Goal: Task Accomplishment & Management: Use online tool/utility

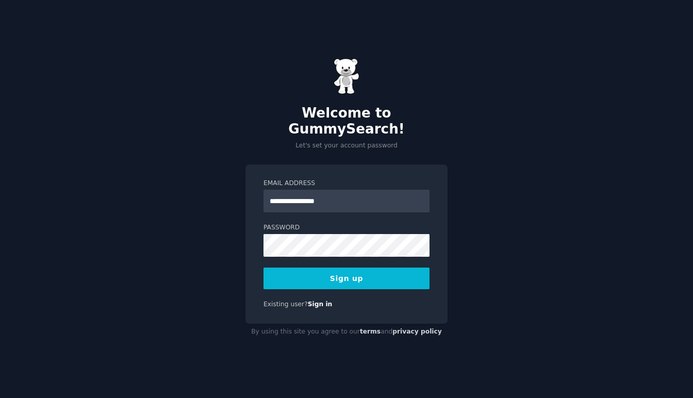
type input "**********"
click at [263, 268] on button "Sign up" at bounding box center [346, 279] width 166 height 22
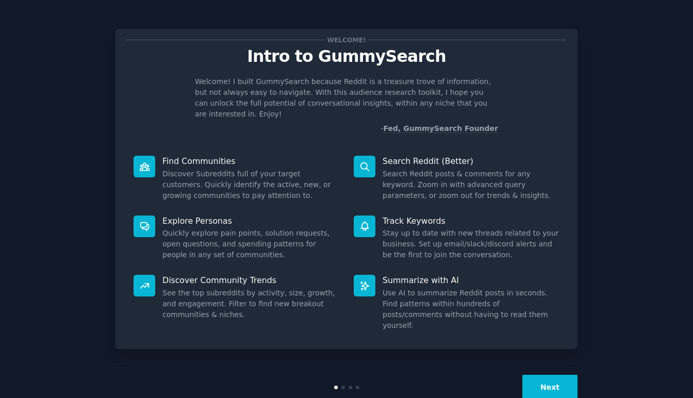
click at [546, 375] on button "Next" at bounding box center [549, 387] width 55 height 25
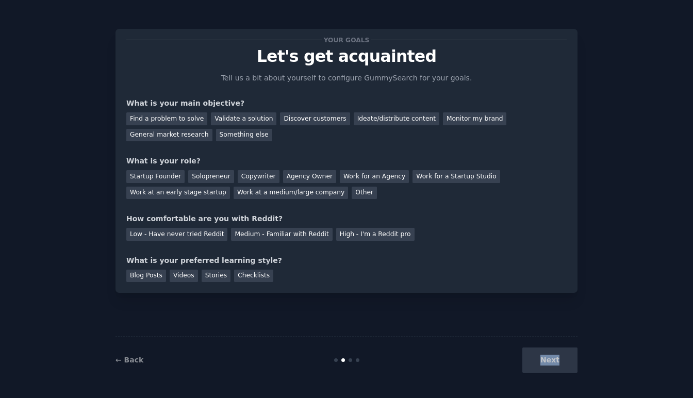
click at [546, 365] on div "Next" at bounding box center [500, 360] width 154 height 25
click at [289, 118] on div "Discover customers" at bounding box center [315, 118] width 70 height 13
click at [354, 195] on div "Other" at bounding box center [364, 193] width 25 height 13
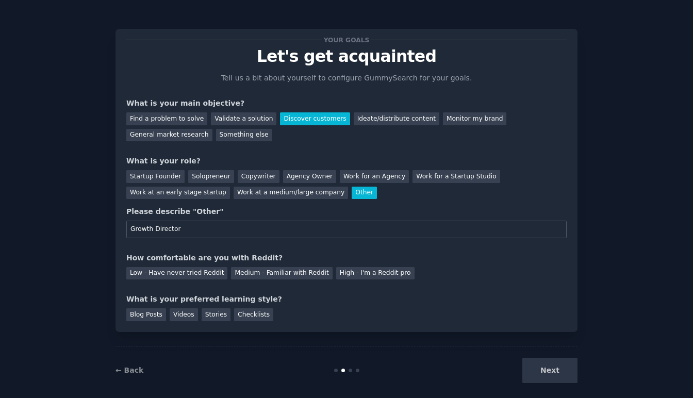
scroll to position [10, 0]
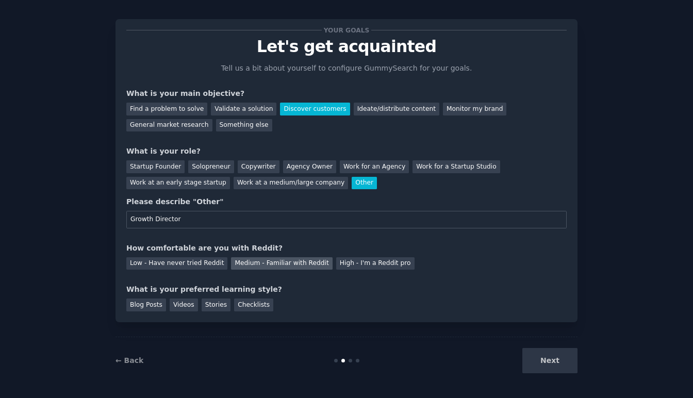
type input "Growth Director"
click at [257, 267] on div "Medium - Familiar with Reddit" at bounding box center [281, 263] width 101 height 13
click at [144, 303] on div "Blog Posts" at bounding box center [146, 305] width 40 height 13
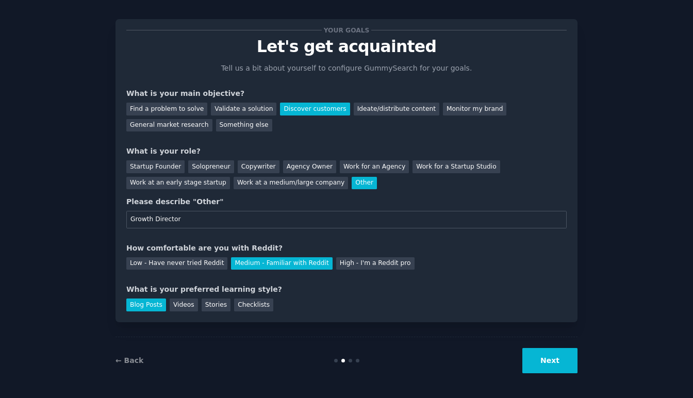
click at [554, 356] on button "Next" at bounding box center [549, 360] width 55 height 25
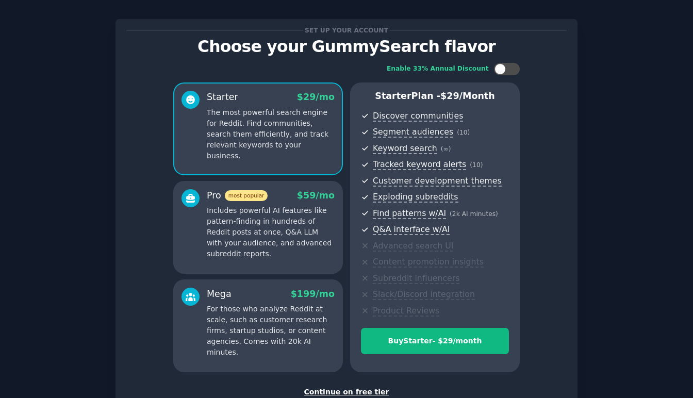
click at [371, 391] on div "Continue on free tier" at bounding box center [346, 392] width 440 height 11
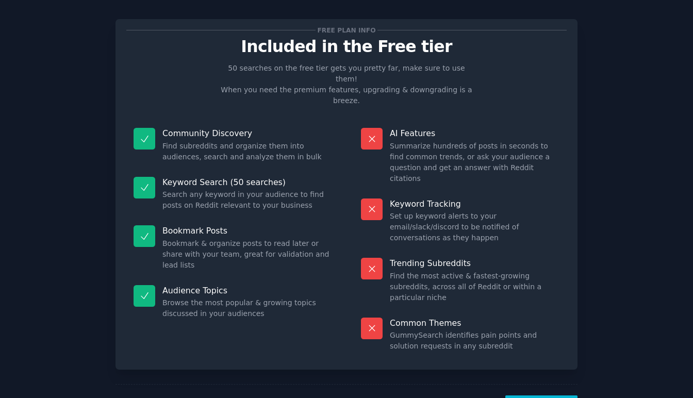
scroll to position [4, 0]
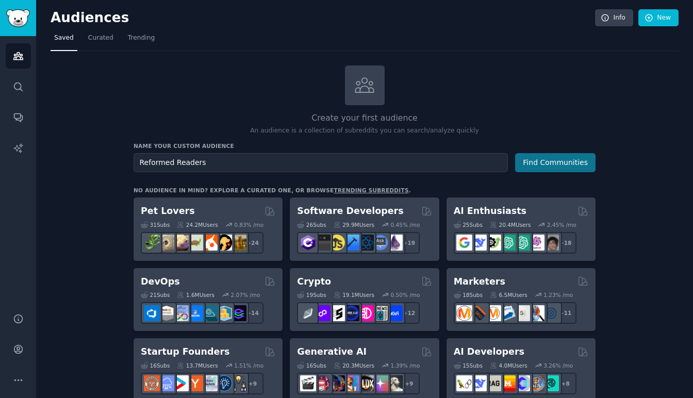
type input "Reformed Readers"
click at [580, 166] on button "Find Communities" at bounding box center [555, 162] width 80 height 19
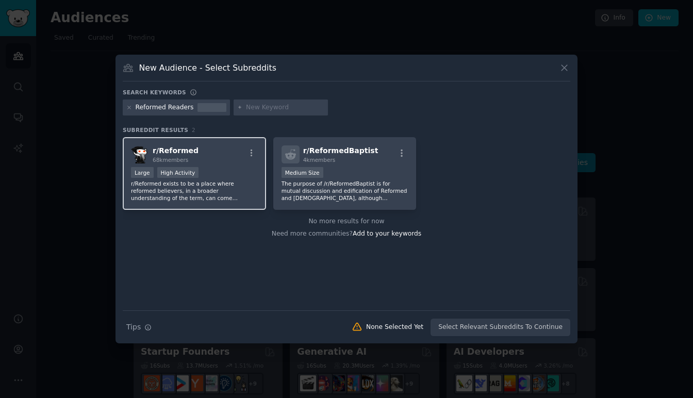
click at [210, 162] on div "r/ Reformed 68k members" at bounding box center [194, 154] width 127 height 18
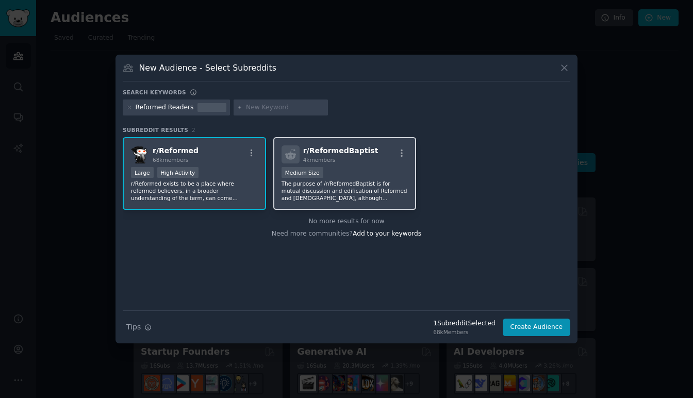
click at [342, 192] on p "The purpose of /r/ReformedBaptist is for mutual discussion and edification of R…" at bounding box center [345, 191] width 127 height 22
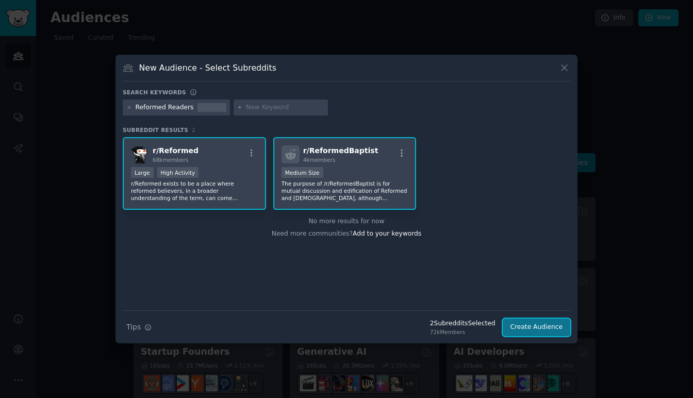
click at [537, 325] on button "Create Audience" at bounding box center [537, 328] width 68 height 18
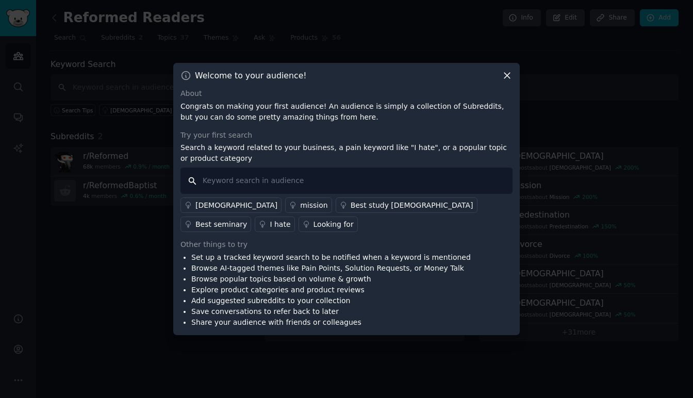
click at [254, 185] on input "text" at bounding box center [346, 181] width 332 height 26
type input "Book"
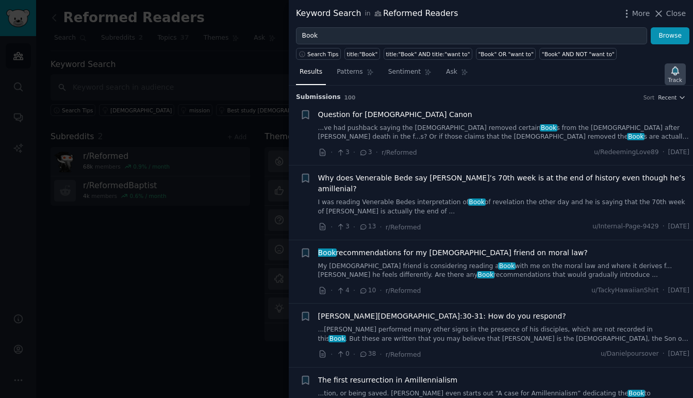
click at [673, 75] on icon "button" at bounding box center [675, 70] width 11 height 11
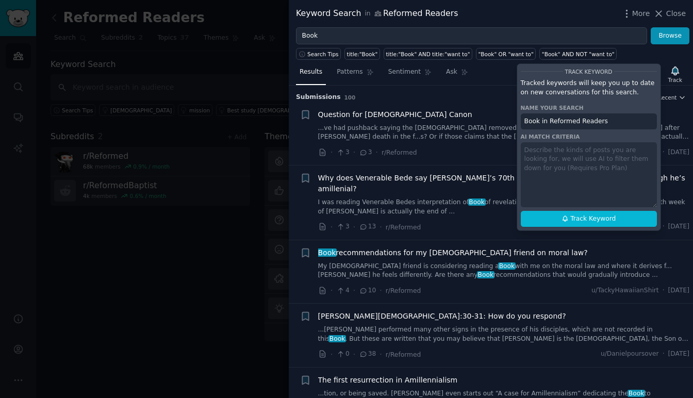
click at [582, 174] on div "Track Keyword Tracked keywords will keep you up to date on new conversations fo…" at bounding box center [589, 147] width 144 height 168
click at [566, 156] on div "Track Keyword Tracked keywords will keep you up to date on new conversations fo…" at bounding box center [589, 147] width 144 height 168
click at [546, 150] on div "Track Keyword Tracked keywords will keep you up to date on new conversations fo…" at bounding box center [589, 147] width 144 height 168
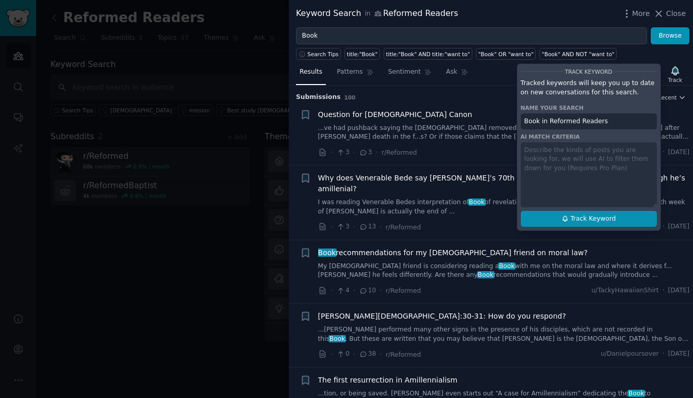
click at [563, 217] on icon at bounding box center [565, 218] width 7 height 7
type input "Book in Reformed Readers"
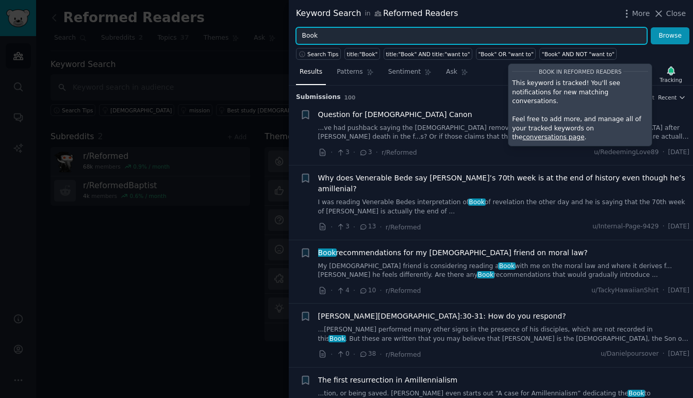
click at [426, 39] on input "Book" at bounding box center [471, 36] width 351 height 18
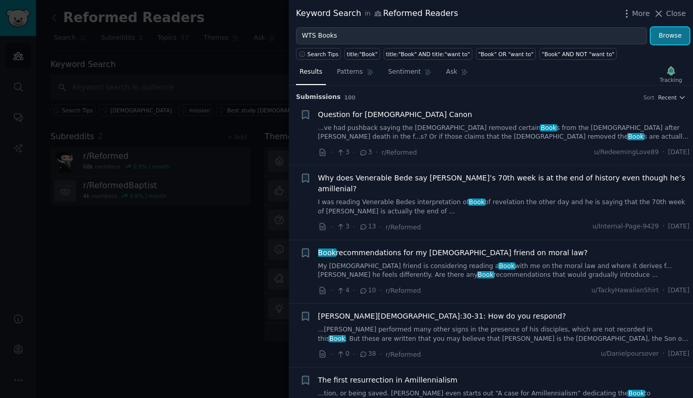
click at [658, 39] on button "Browse" at bounding box center [670, 36] width 39 height 18
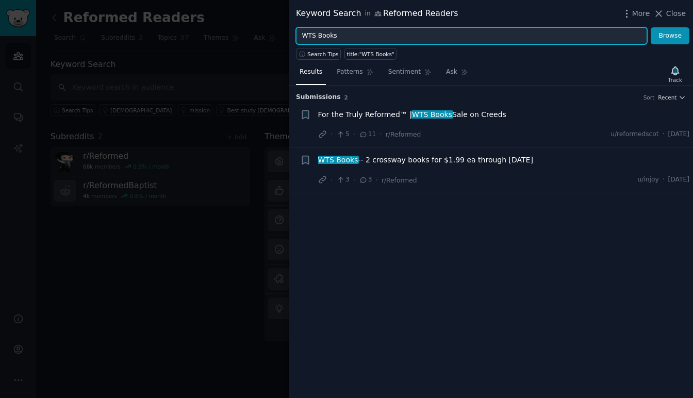
click at [350, 34] on input "WTS Books" at bounding box center [471, 36] width 351 height 18
click at [651, 27] on button "Browse" at bounding box center [670, 36] width 39 height 18
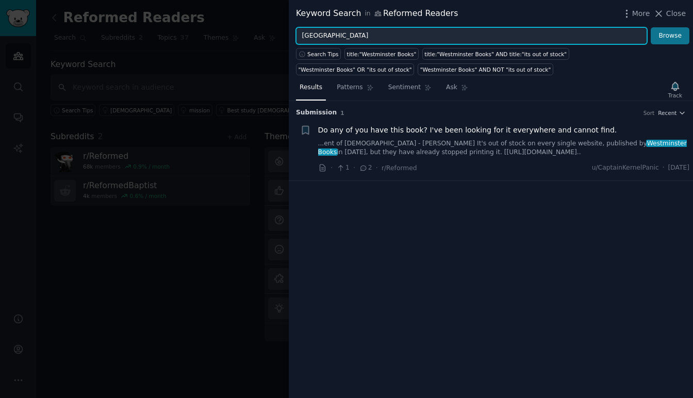
type input "Westminster"
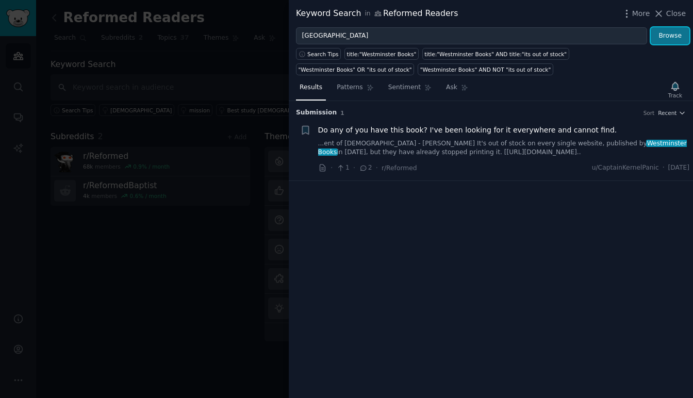
click at [673, 41] on button "Browse" at bounding box center [670, 36] width 39 height 18
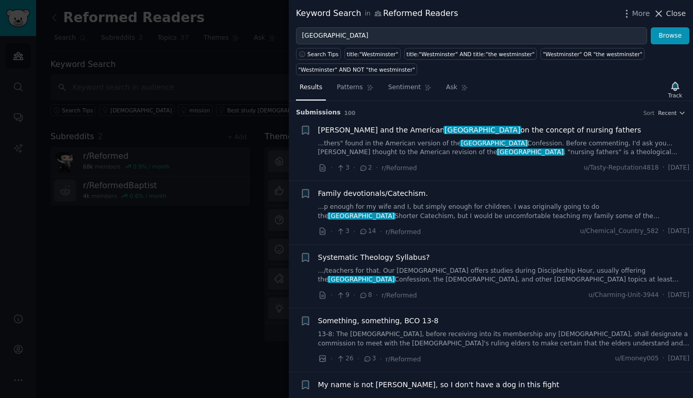
click at [678, 11] on span "Close" at bounding box center [676, 13] width 20 height 11
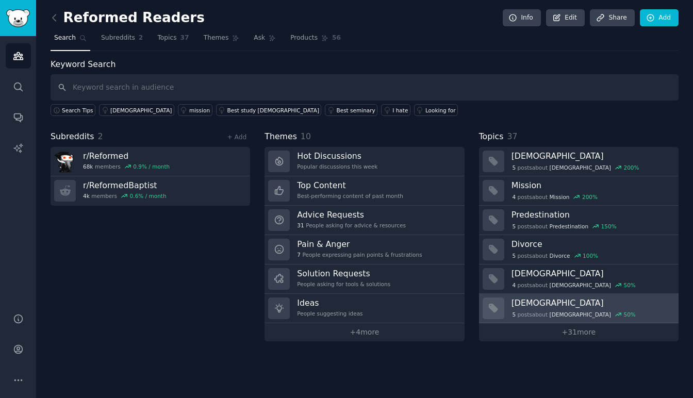
click at [624, 310] on div "5 post s about Presbyterian 50 %" at bounding box center [592, 314] width 160 height 9
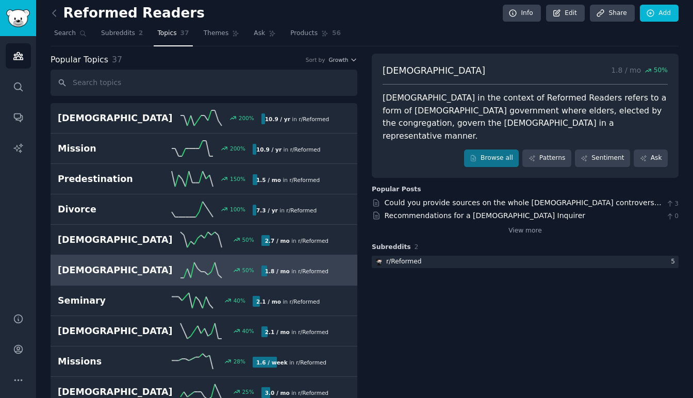
scroll to position [8, 0]
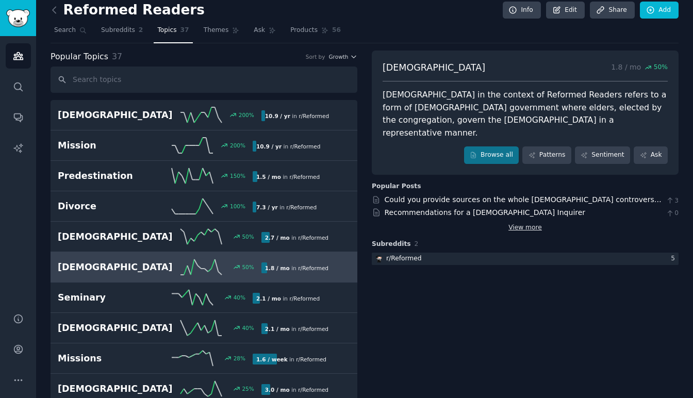
click at [522, 223] on link "View more" at bounding box center [525, 227] width 34 height 9
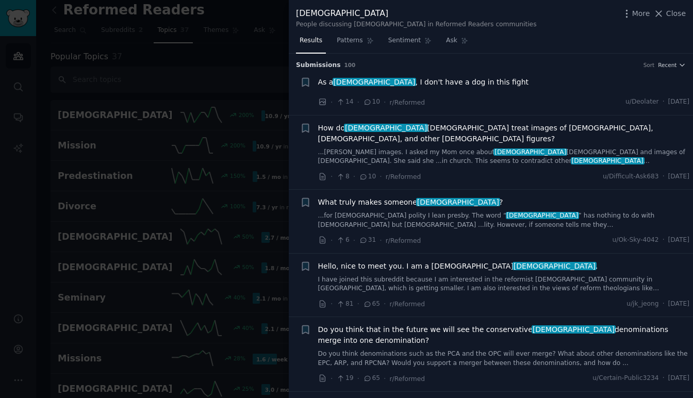
click at [541, 211] on link "...for church polity I lean presby. The word “ presbyterian ” has nothing to do…" at bounding box center [504, 220] width 372 height 18
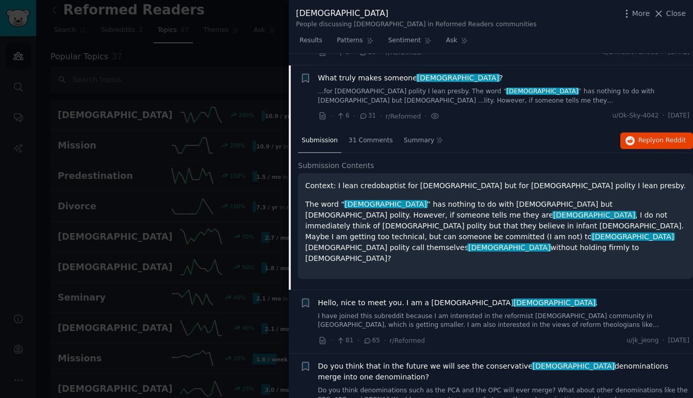
scroll to position [125, 0]
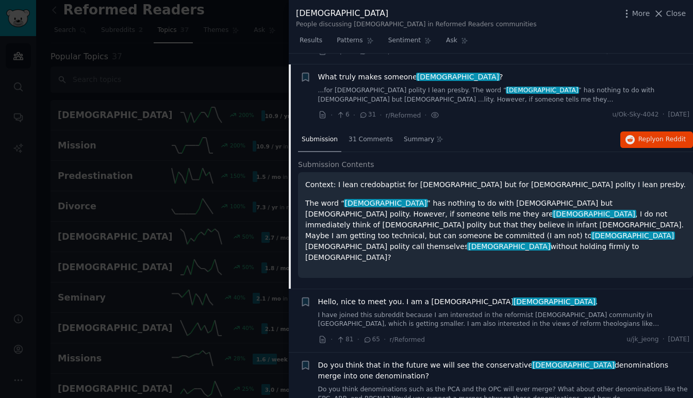
click at [538, 296] on div "Hello, nice to meet you. I am a Korean presbyterian . I have joined this subred…" at bounding box center [504, 312] width 372 height 32
click at [513, 298] on span "presbyterian" at bounding box center [555, 302] width 84 height 8
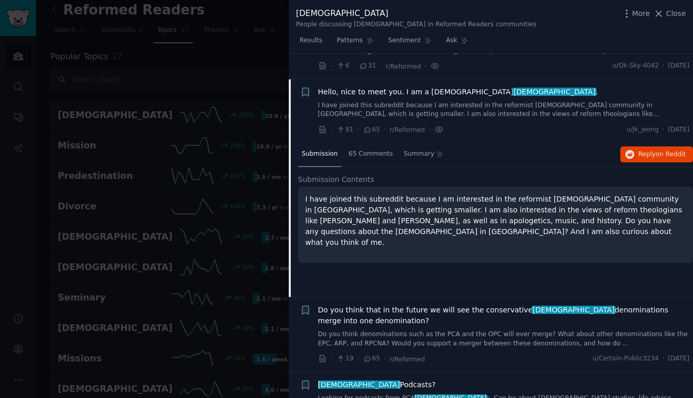
scroll to position [189, 0]
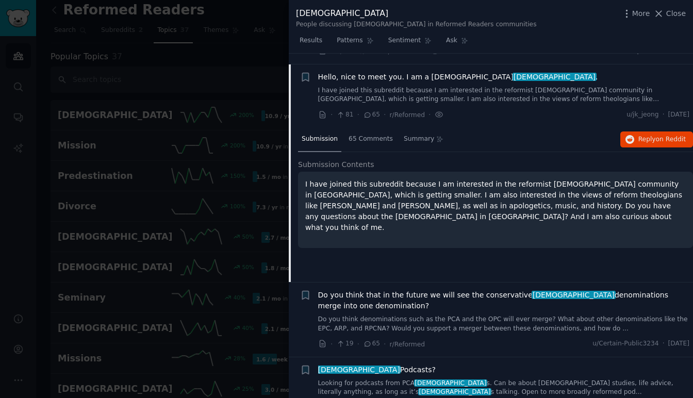
click at [460, 72] on div "Hello, nice to meet you. I am a Korean presbyterian . I have joined this subred…" at bounding box center [504, 88] width 372 height 32
click at [513, 73] on span "presbyterian" at bounding box center [555, 77] width 84 height 8
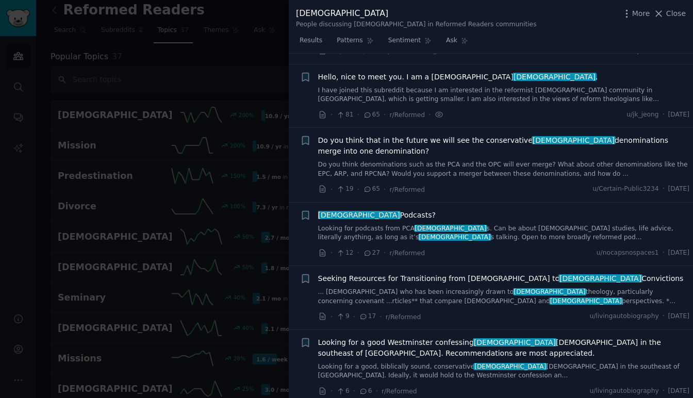
click at [407, 72] on span "Hello, nice to meet you. I am a Korean presbyterian ." at bounding box center [458, 77] width 280 height 11
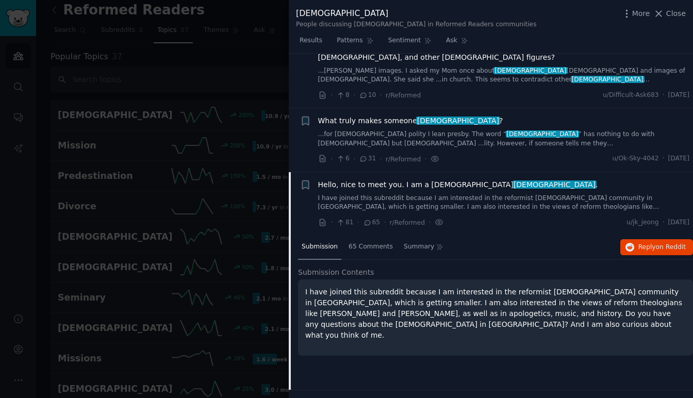
click at [410, 116] on span "What truly makes someone presbyterian ?" at bounding box center [410, 121] width 185 height 11
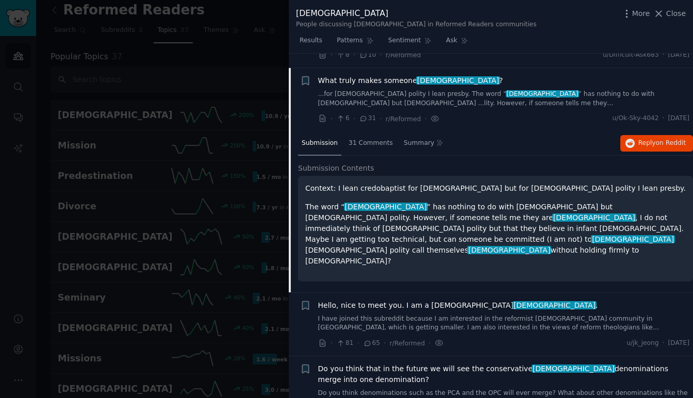
scroll to position [125, 0]
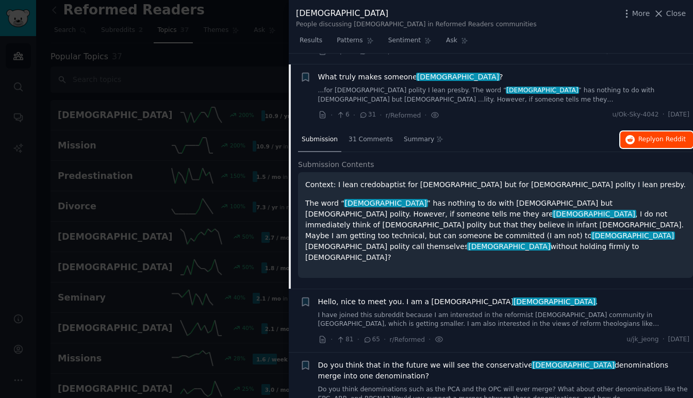
click at [644, 135] on span "Reply on Reddit" at bounding box center [661, 139] width 47 height 9
click at [672, 12] on span "Close" at bounding box center [676, 13] width 20 height 11
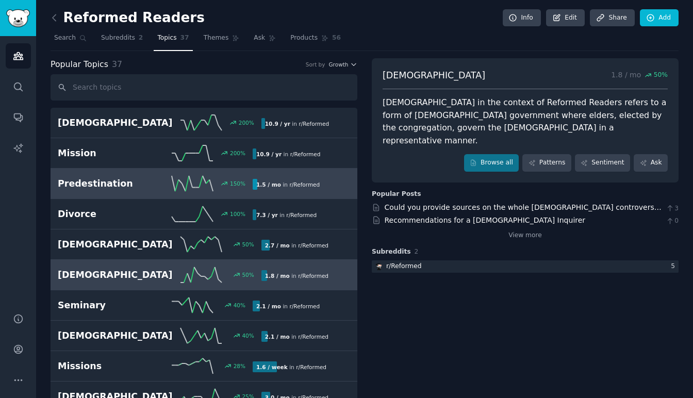
click at [147, 190] on div "Predestination 150 % 1.5 / mo in r/ Reformed" at bounding box center [204, 183] width 292 height 15
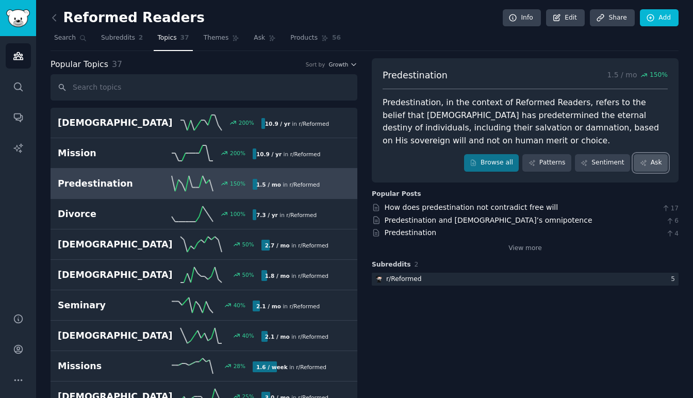
click at [650, 164] on link "Ask" at bounding box center [651, 163] width 34 height 18
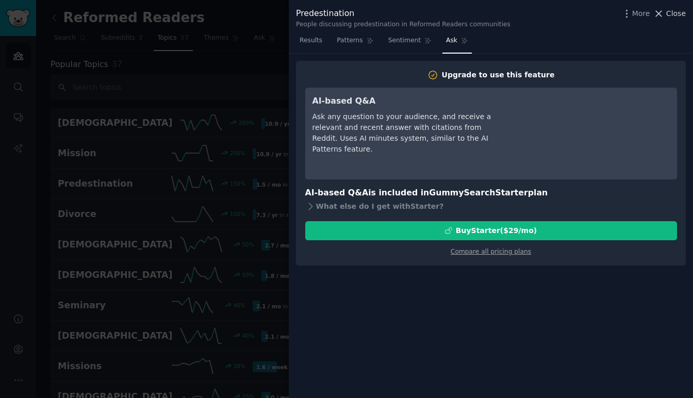
click at [674, 12] on span "Close" at bounding box center [676, 13] width 20 height 11
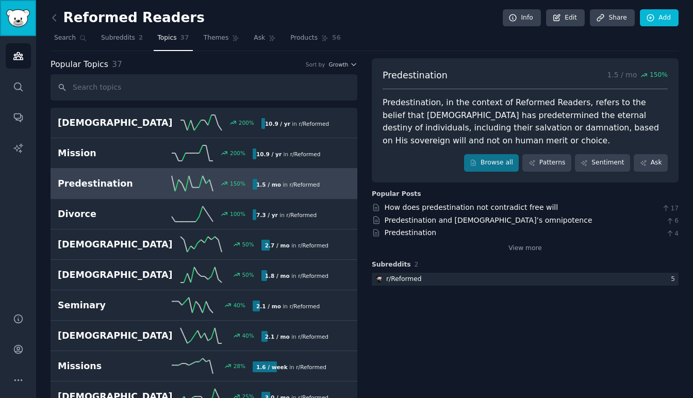
click at [21, 17] on img "Sidebar" at bounding box center [18, 18] width 24 height 18
